Goal: Task Accomplishment & Management: Manage account settings

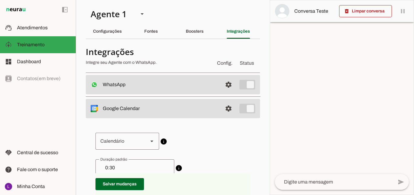
scroll to position [182, 0]
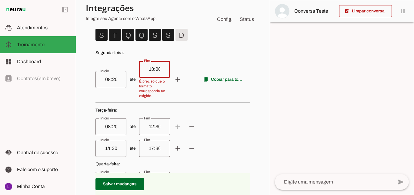
click at [209, 106] on weekday-scheduler at bounding box center [172, 187] width 155 height 327
type input "13:00"
type md-outlined-text-field "13:00"
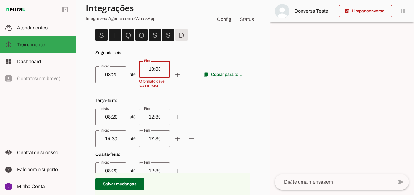
drag, startPoint x: 163, startPoint y: 69, endPoint x: 130, endPoint y: 74, distance: 33.2
click at [131, 75] on span "até add remove content_copy Copiar para todos" at bounding box center [172, 75] width 155 height 28
click at [162, 74] on div "13:00" at bounding box center [154, 69] width 31 height 17
drag, startPoint x: 155, startPoint y: 69, endPoint x: 139, endPoint y: 65, distance: 16.7
click at [139, 65] on div "13:00" at bounding box center [154, 69] width 31 height 17
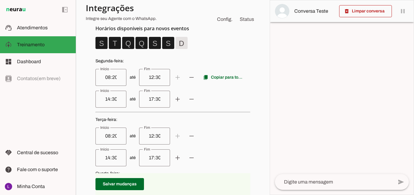
scroll to position [182, 0]
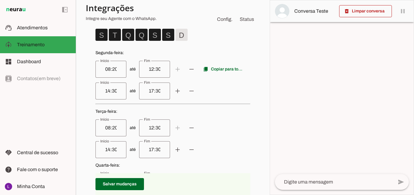
click at [146, 69] on input "12:30" at bounding box center [154, 69] width 21 height 7
drag, startPoint x: 158, startPoint y: 69, endPoint x: 140, endPoint y: 70, distance: 18.2
click at [140, 70] on div "12:30" at bounding box center [154, 69] width 31 height 17
type input "13:00"
type md-outlined-text-field "13:00"
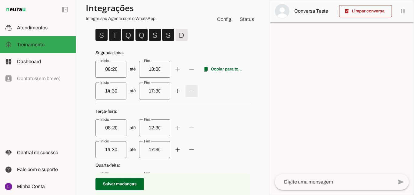
click at [185, 77] on span at bounding box center [177, 69] width 15 height 15
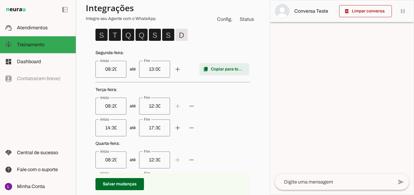
click at [226, 72] on span at bounding box center [224, 69] width 50 height 15
type input "13:00"
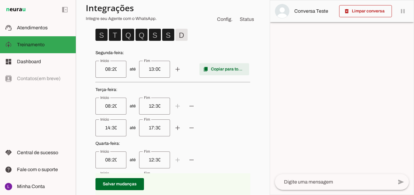
type input "08:20"
type input "13:00"
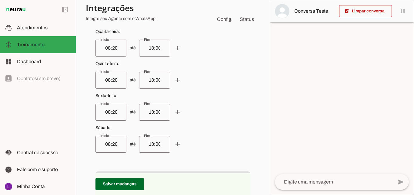
scroll to position [273, 0]
click at [129, 185] on span at bounding box center [119, 184] width 48 height 15
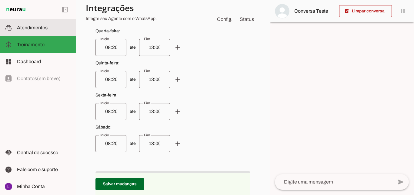
click at [35, 21] on md-item "support_agent Atendimentos Atendimentos" at bounding box center [38, 27] width 76 height 17
